Goal: Task Accomplishment & Management: Use online tool/utility

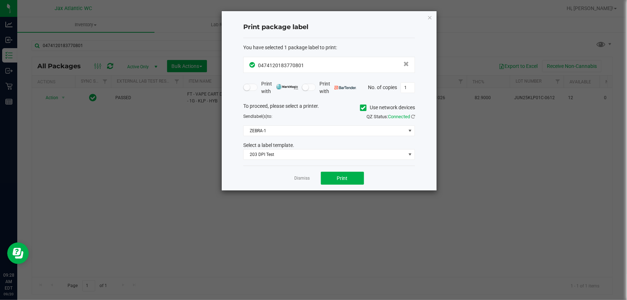
click at [428, 17] on icon "button" at bounding box center [429, 17] width 5 height 9
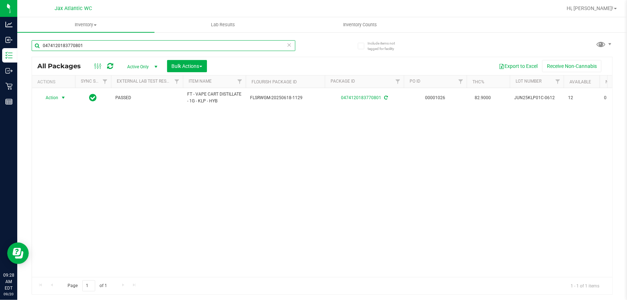
click at [171, 40] on input "0474120183770801" at bounding box center [164, 45] width 264 height 11
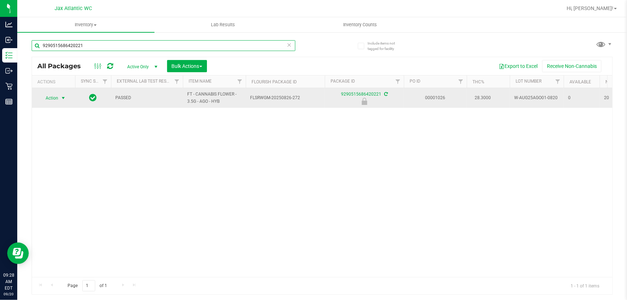
type input "9290515686420221"
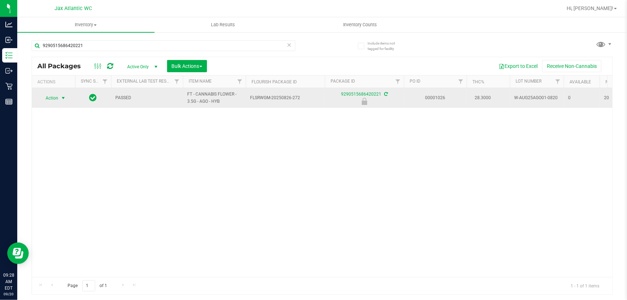
click at [54, 98] on span "Action" at bounding box center [48, 98] width 19 height 10
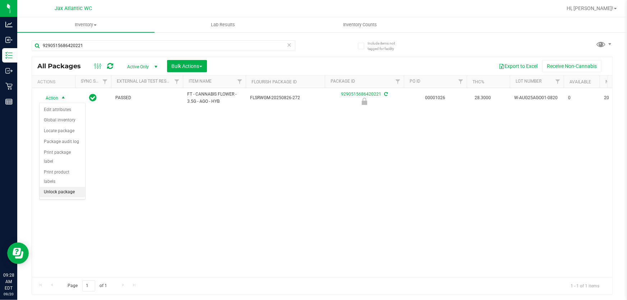
click at [54, 187] on li "Unlock package" at bounding box center [63, 192] width 46 height 11
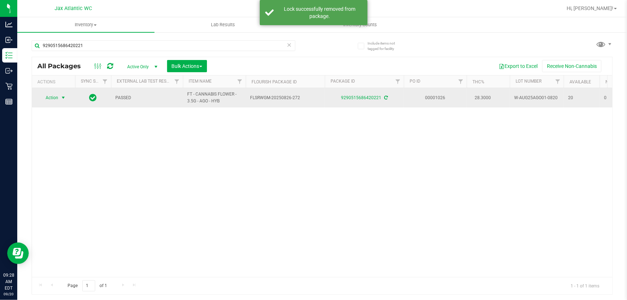
click at [57, 97] on span "Action" at bounding box center [48, 98] width 19 height 10
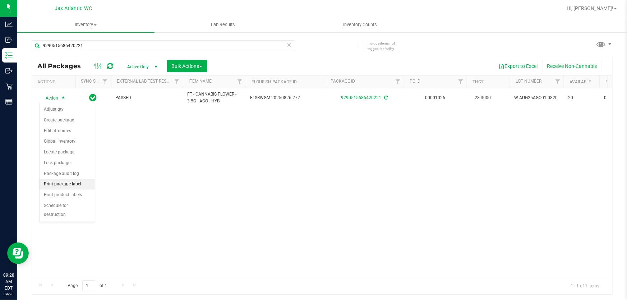
click at [60, 180] on li "Print package label" at bounding box center [67, 184] width 55 height 11
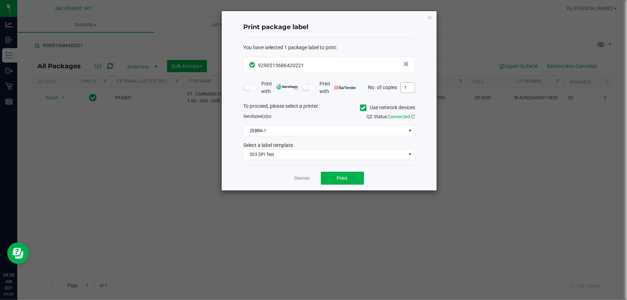
click at [410, 87] on input "1" at bounding box center [408, 88] width 14 height 10
type input "2"
click at [345, 172] on button "Print" at bounding box center [342, 178] width 43 height 13
click at [302, 179] on link "Dismiss" at bounding box center [302, 178] width 15 height 6
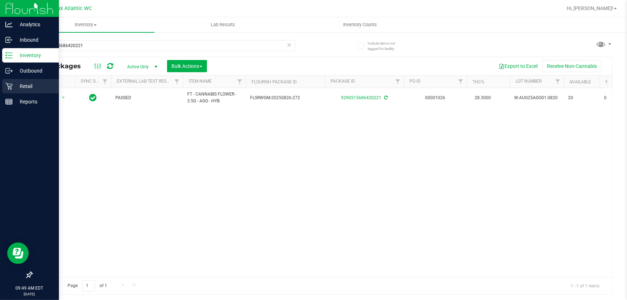
click at [14, 85] on p "Retail" at bounding box center [34, 86] width 43 height 9
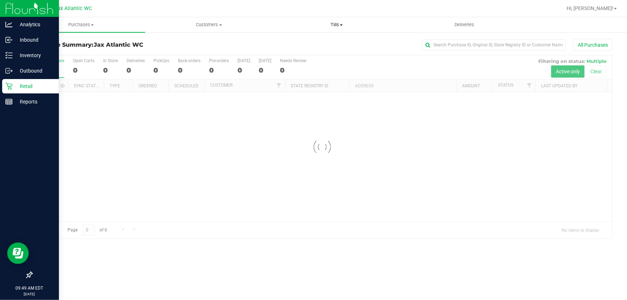
click at [332, 25] on span "Tills" at bounding box center [336, 25] width 127 height 6
click at [307, 43] on span "Manage tills" at bounding box center [297, 43] width 48 height 6
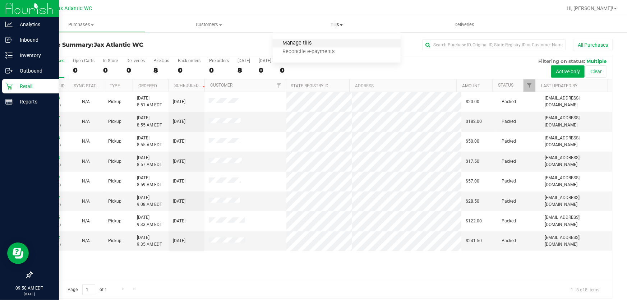
click at [297, 40] on span "Manage tills" at bounding box center [297, 43] width 48 height 6
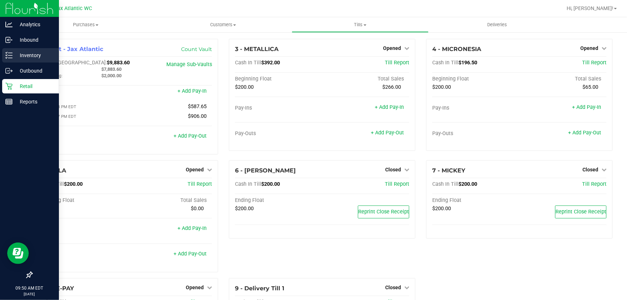
click at [9, 53] on icon at bounding box center [8, 55] width 7 height 7
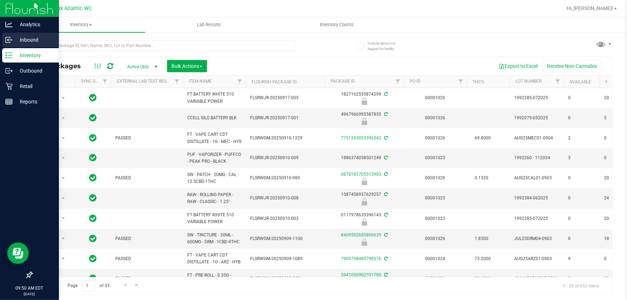
click at [9, 39] on icon at bounding box center [8, 39] width 7 height 7
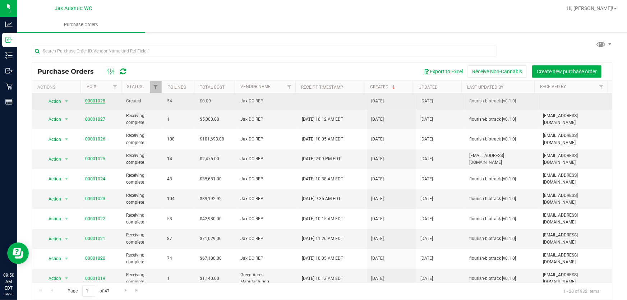
click at [94, 101] on link "00001028" at bounding box center [95, 100] width 20 height 5
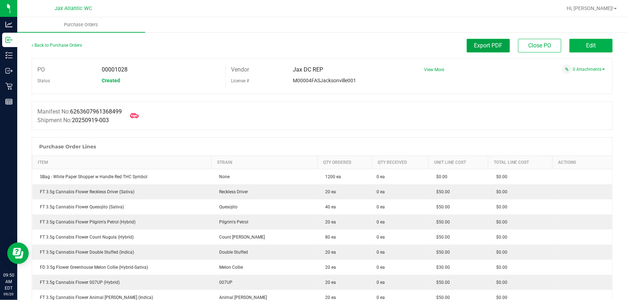
click at [479, 46] on span "Export PDF" at bounding box center [488, 45] width 28 height 7
